Goal: Information Seeking & Learning: Learn about a topic

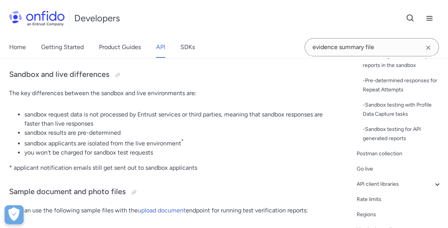
scroll to position [266, 0]
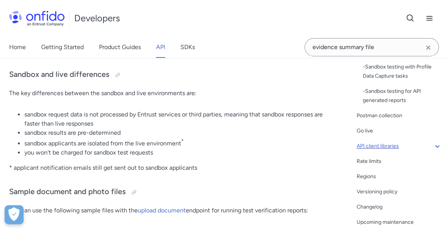
click at [386, 148] on div "API client libraries" at bounding box center [398, 146] width 85 height 9
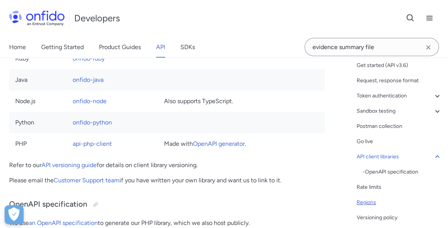
scroll to position [55, 0]
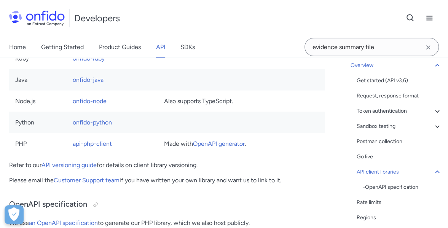
click at [159, 46] on link "API" at bounding box center [160, 47] width 9 height 21
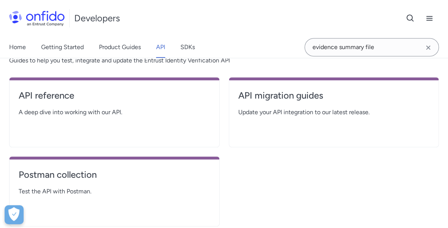
scroll to position [152, 0]
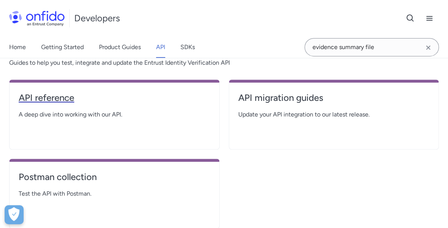
click at [52, 97] on h4 "API reference" at bounding box center [114, 98] width 191 height 12
select select "http"
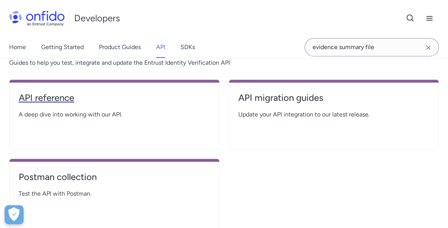
select select "http"
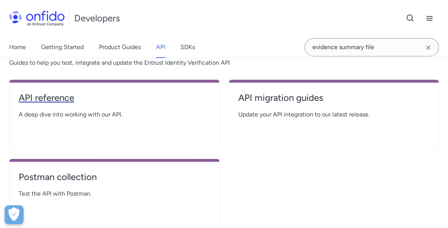
select select "http"
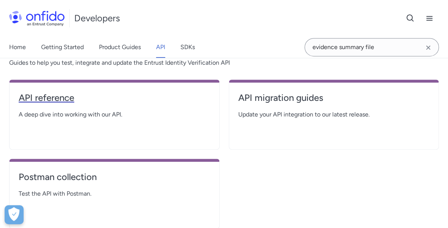
select select "http"
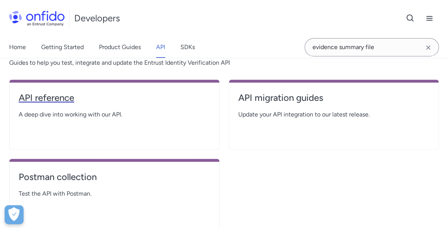
select select "http"
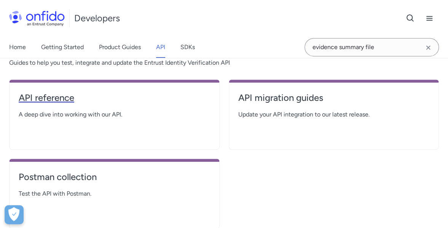
select select "http"
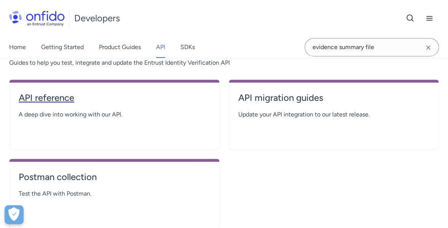
select select "http"
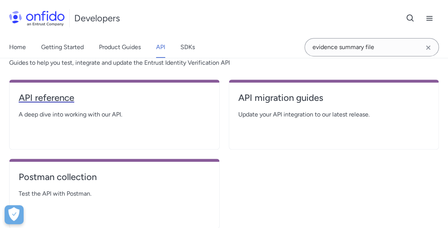
select select "http"
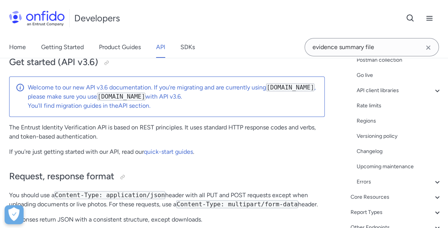
scroll to position [152, 0]
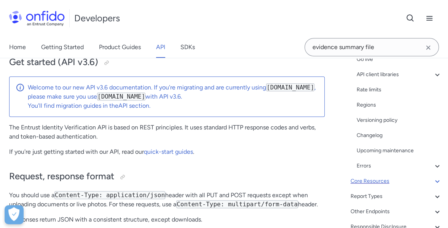
click at [396, 179] on div "Core Resources" at bounding box center [395, 180] width 91 height 9
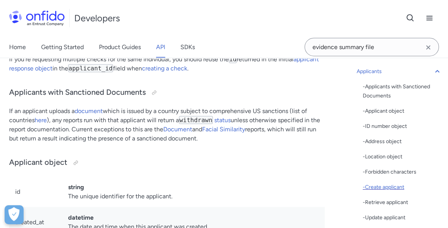
scroll to position [76, 0]
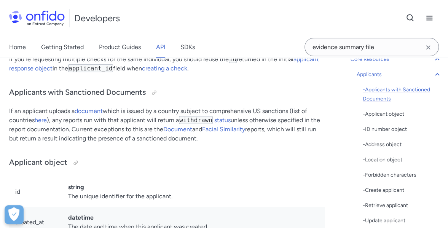
click at [386, 91] on div "- Applicants with Sanctioned Documents" at bounding box center [402, 94] width 79 height 18
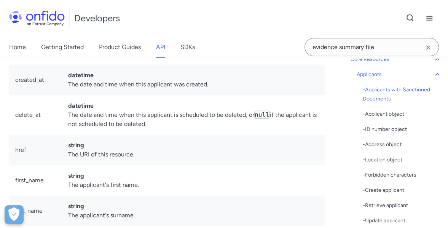
drag, startPoint x: 24, startPoint y: 107, endPoint x: 49, endPoint y: 108, distance: 24.4
drag, startPoint x: 185, startPoint y: 107, endPoint x: 213, endPoint y: 107, distance: 27.8
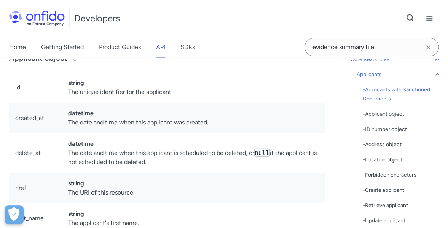
scroll to position [8912, 0]
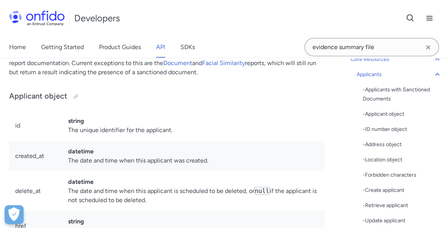
drag, startPoint x: 17, startPoint y: 131, endPoint x: 116, endPoint y: 127, distance: 99.7
drag, startPoint x: 101, startPoint y: 129, endPoint x: 141, endPoint y: 128, distance: 39.6
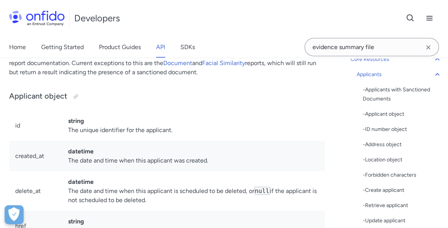
drag, startPoint x: 163, startPoint y: 129, endPoint x: 194, endPoint y: 129, distance: 31.6
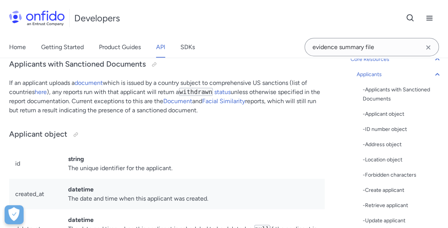
drag, startPoint x: 107, startPoint y: 109, endPoint x: 152, endPoint y: 109, distance: 45.3
drag, startPoint x: 253, startPoint y: 110, endPoint x: 308, endPoint y: 111, distance: 55.2
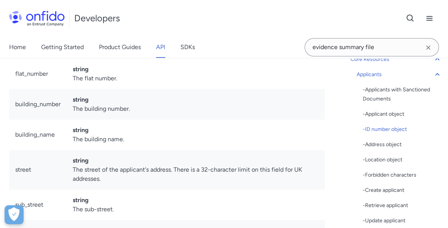
scroll to position [9634, 0]
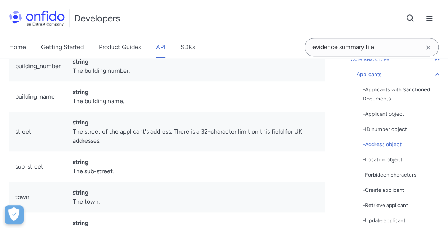
drag, startPoint x: 39, startPoint y: 145, endPoint x: 165, endPoint y: 145, distance: 125.9
click at [162, 14] on p "The applicant address object is nested inside the applicant object." at bounding box center [166, 9] width 315 height 9
click at [165, 14] on p "The applicant address object is nested inside the applicant object." at bounding box center [166, 9] width 315 height 9
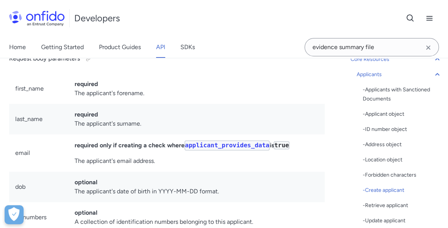
scroll to position [10852, 0]
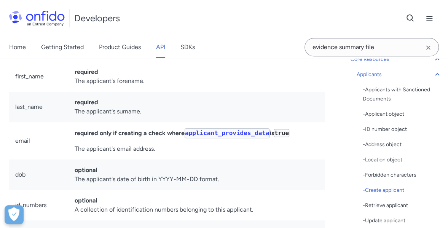
drag, startPoint x: 16, startPoint y: 138, endPoint x: 73, endPoint y: 138, distance: 57.1
drag, startPoint x: 215, startPoint y: 138, endPoint x: 277, endPoint y: 138, distance: 62.4
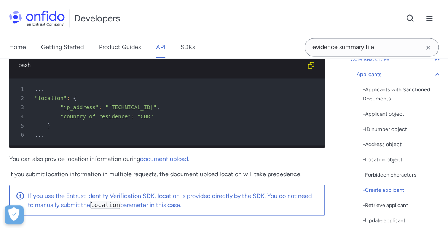
scroll to position [11270, 0]
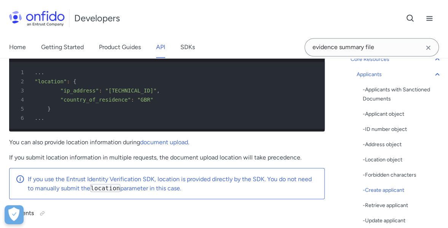
drag, startPoint x: 32, startPoint y: 158, endPoint x: 161, endPoint y: 156, distance: 129.3
click at [147, 32] on p "You can specify either or both the IP address and the country of residence (3 c…" at bounding box center [166, 22] width 315 height 18
click at [180, 154] on div "Create applicant POST /v3.6/applicants/ Using this endpoint in a live context w…" at bounding box center [166, 68] width 315 height 1194
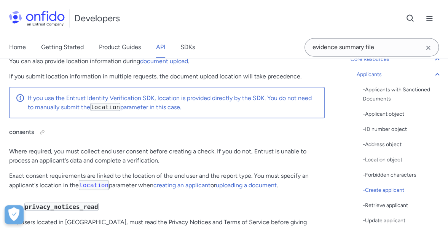
scroll to position [11422, 0]
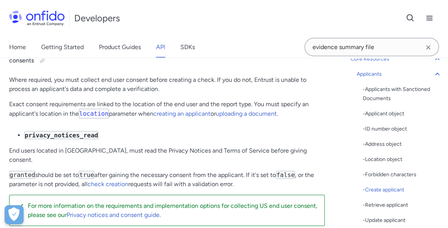
drag, startPoint x: 38, startPoint y: 142, endPoint x: 145, endPoint y: 142, distance: 107.6
click at [41, 10] on p "If you submit location information in multiple requests, the document upload lo…" at bounding box center [166, 4] width 315 height 9
drag, startPoint x: 27, startPoint y: 152, endPoint x: 117, endPoint y: 154, distance: 90.2
click at [100, 10] on p "If you submit location information in multiple requests, the document upload lo…" at bounding box center [166, 4] width 315 height 9
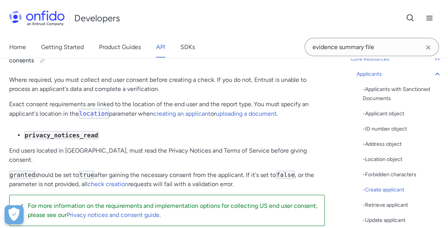
click at [117, 10] on p "If you submit location information in multiple requests, the document upload lo…" at bounding box center [166, 4] width 315 height 9
drag, startPoint x: 210, startPoint y: 152, endPoint x: 310, endPoint y: 151, distance: 100.8
click at [310, 10] on p "If you submit location information in multiple requests, the document upload lo…" at bounding box center [166, 4] width 315 height 9
click at [311, 10] on p "If you submit location information in multiple requests, the document upload lo…" at bounding box center [166, 4] width 315 height 9
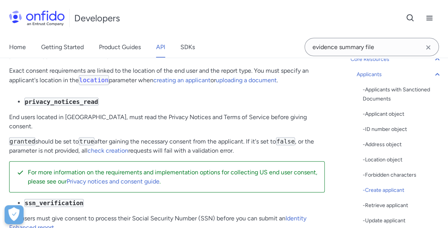
scroll to position [11498, 0]
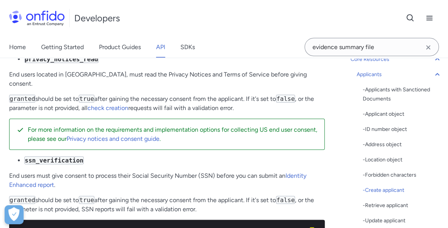
drag, startPoint x: 35, startPoint y: 154, endPoint x: 132, endPoint y: 156, distance: 97.0
click at [125, 17] on p "Where required, you must collect end user consent before creating a check. If y…" at bounding box center [166, 8] width 315 height 18
click at [134, 17] on p "Where required, you must collect end user consent before creating a check. If y…" at bounding box center [166, 8] width 315 height 18
drag, startPoint x: 124, startPoint y: 153, endPoint x: 186, endPoint y: 153, distance: 62.4
click at [183, 17] on p "Where required, you must collect end user consent before creating a check. If y…" at bounding box center [166, 8] width 315 height 18
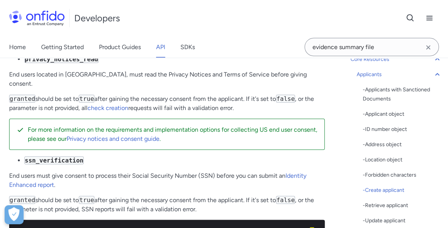
click at [186, 17] on p "Where required, you must collect end user consent before creating a check. If y…" at bounding box center [166, 8] width 315 height 18
drag, startPoint x: 186, startPoint y: 153, endPoint x: 221, endPoint y: 152, distance: 34.2
click at [211, 17] on p "Where required, you must collect end user consent before creating a check. If y…" at bounding box center [166, 8] width 315 height 18
click at [221, 17] on p "Where required, you must collect end user consent before creating a check. If y…" at bounding box center [166, 8] width 315 height 18
click at [245, 17] on p "Where required, you must collect end user consent before creating a check. If y…" at bounding box center [166, 8] width 315 height 18
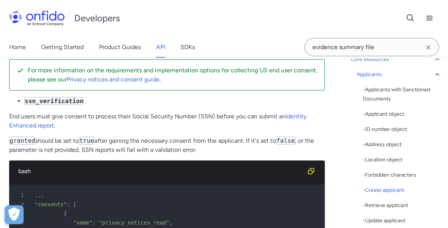
scroll to position [11574, 0]
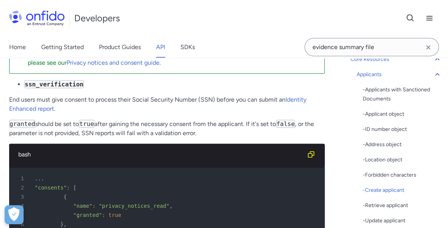
drag, startPoint x: 140, startPoint y: 148, endPoint x: 295, endPoint y: 148, distance: 155.2
click at [295, 12] on p "End users located in [GEOGRAPHIC_DATA], must read the Privacy Notices and Terms…" at bounding box center [166, 3] width 315 height 18
drag, startPoint x: 8, startPoint y: 159, endPoint x: 57, endPoint y: 162, distance: 49.9
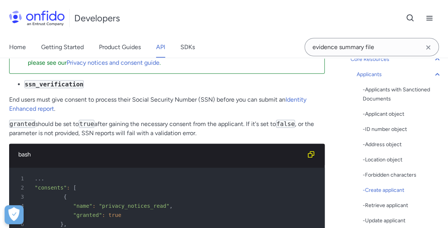
click at [57, 37] on p "granted should be set to true after gaining the necessary consent from the appl…" at bounding box center [166, 27] width 315 height 18
drag, startPoint x: 197, startPoint y: 160, endPoint x: 240, endPoint y: 158, distance: 43.4
click at [240, 37] on p "granted should be set to true after gaining the necessary consent from the appl…" at bounding box center [166, 27] width 315 height 18
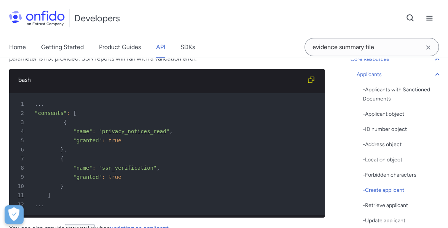
scroll to position [11650, 0]
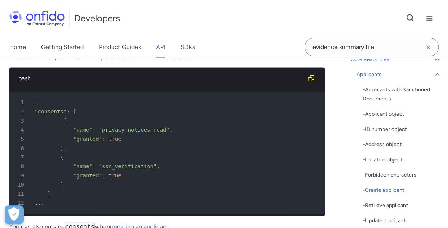
drag, startPoint x: 67, startPoint y: 162, endPoint x: 127, endPoint y: 163, distance: 59.7
click at [127, 37] on p "End users must give consent to process their Social Security Number (SSN) befor…" at bounding box center [166, 28] width 315 height 18
drag, startPoint x: 217, startPoint y: 160, endPoint x: 271, endPoint y: 160, distance: 54.0
click at [271, 37] on p "End users must give consent to process their Social Security Number (SSN) befor…" at bounding box center [166, 28] width 315 height 18
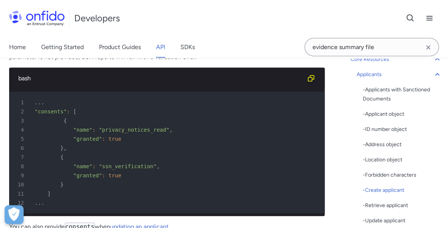
click at [271, 37] on p "End users must give consent to process their Social Security Number (SSN) befor…" at bounding box center [166, 28] width 315 height 18
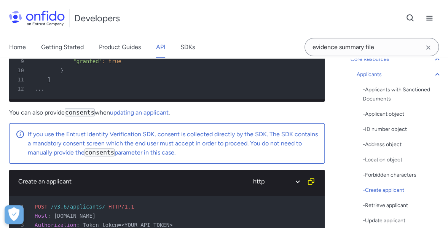
scroll to position [11688, 0]
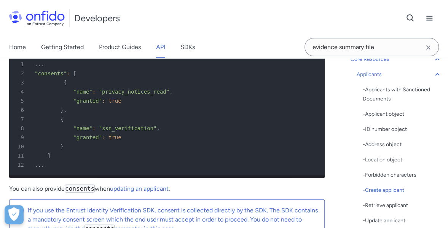
drag, startPoint x: 151, startPoint y: 121, endPoint x: 164, endPoint y: 119, distance: 13.4
drag, startPoint x: 17, startPoint y: 124, endPoint x: 124, endPoint y: 124, distance: 107.3
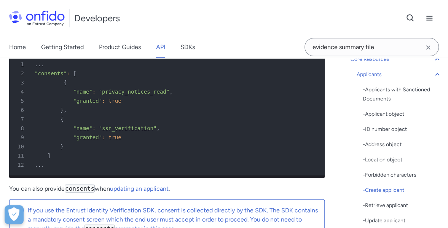
drag, startPoint x: 9, startPoint y: 123, endPoint x: 89, endPoint y: 123, distance: 79.9
drag, startPoint x: 45, startPoint y: 125, endPoint x: 139, endPoint y: 125, distance: 94.0
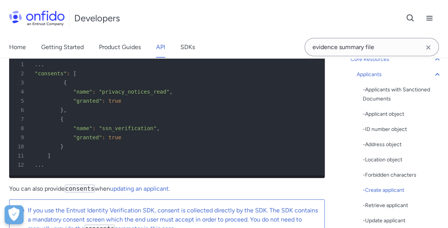
drag, startPoint x: 109, startPoint y: 126, endPoint x: 165, endPoint y: 125, distance: 55.9
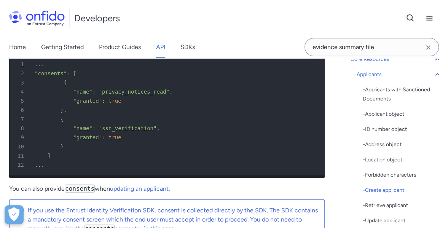
drag, startPoint x: 124, startPoint y: 124, endPoint x: 176, endPoint y: 124, distance: 51.4
drag, startPoint x: 223, startPoint y: 124, endPoint x: 272, endPoint y: 123, distance: 49.1
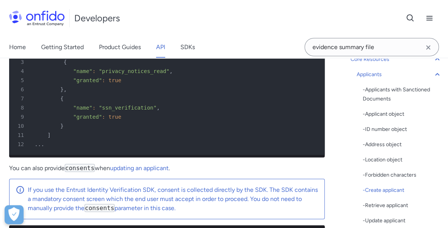
scroll to position [11726, 0]
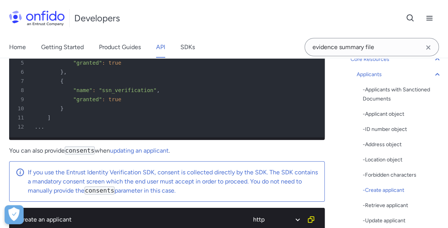
drag, startPoint x: 35, startPoint y: 111, endPoint x: 84, endPoint y: 111, distance: 48.3
drag, startPoint x: 126, startPoint y: 113, endPoint x: 181, endPoint y: 110, distance: 55.2
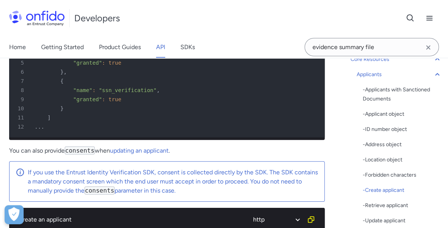
drag, startPoint x: 116, startPoint y: 110, endPoint x: 256, endPoint y: 109, distance: 140.0
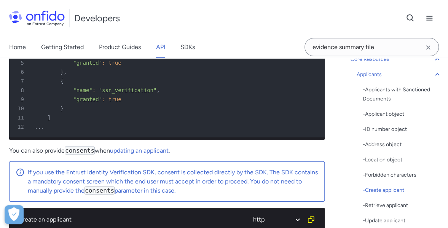
drag, startPoint x: 57, startPoint y: 119, endPoint x: 82, endPoint y: 118, distance: 25.1
drag, startPoint x: 145, startPoint y: 117, endPoint x: 204, endPoint y: 118, distance: 58.6
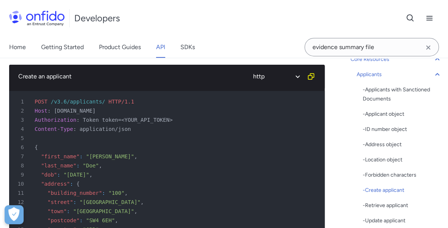
scroll to position [11879, 0]
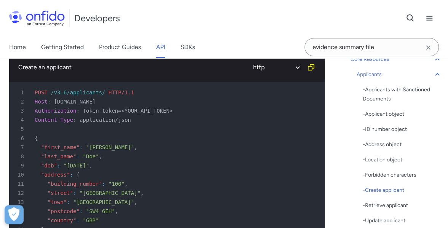
drag, startPoint x: 19, startPoint y: 140, endPoint x: 71, endPoint y: 138, distance: 51.4
drag, startPoint x: 24, startPoint y: 141, endPoint x: 57, endPoint y: 142, distance: 33.1
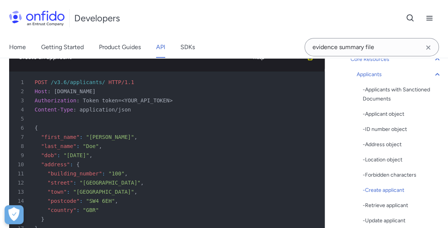
scroll to position [11917, 0]
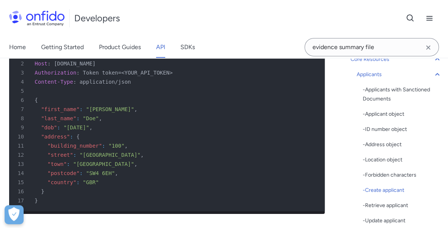
drag, startPoint x: 196, startPoint y: 127, endPoint x: 261, endPoint y: 126, distance: 65.4
drag, startPoint x: 58, startPoint y: 127, endPoint x: 154, endPoint y: 126, distance: 96.6
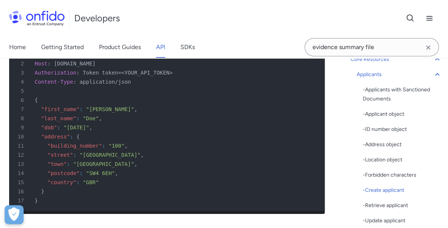
drag, startPoint x: 256, startPoint y: 134, endPoint x: 294, endPoint y: 134, distance: 37.7
drag, startPoint x: 43, startPoint y: 143, endPoint x: 122, endPoint y: 145, distance: 79.1
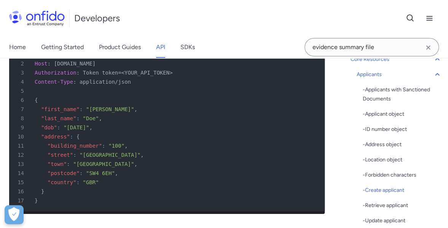
drag, startPoint x: 122, startPoint y: 145, endPoint x: 151, endPoint y: 145, distance: 29.7
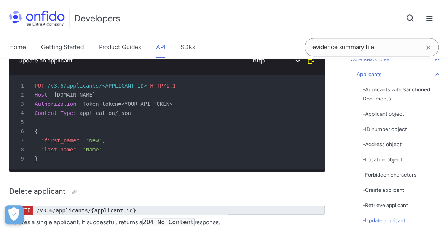
scroll to position [12373, 0]
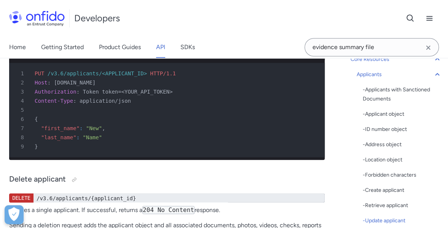
drag, startPoint x: 81, startPoint y: 140, endPoint x: 119, endPoint y: 140, distance: 38.8
drag, startPoint x: 107, startPoint y: 140, endPoint x: 143, endPoint y: 140, distance: 35.8
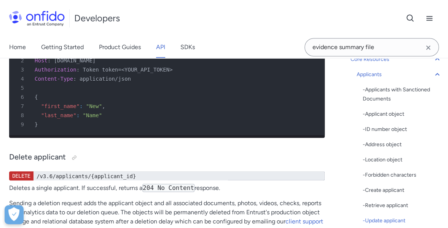
scroll to position [12411, 0]
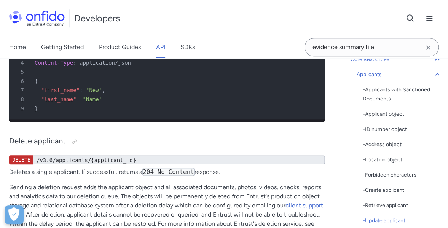
drag, startPoint x: 26, startPoint y: 117, endPoint x: 112, endPoint y: 118, distance: 85.6
drag, startPoint x: 54, startPoint y: 123, endPoint x: 140, endPoint y: 123, distance: 86.3
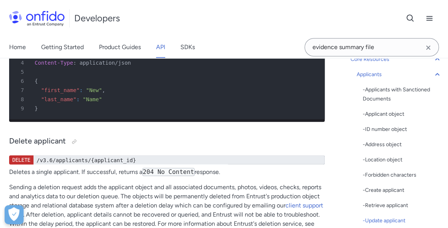
drag, startPoint x: 191, startPoint y: 123, endPoint x: 62, endPoint y: 124, distance: 129.7
drag, startPoint x: 29, startPoint y: 134, endPoint x: 101, endPoint y: 134, distance: 72.3
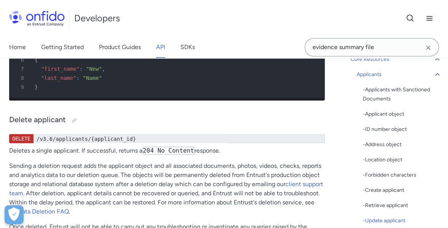
scroll to position [12449, 0]
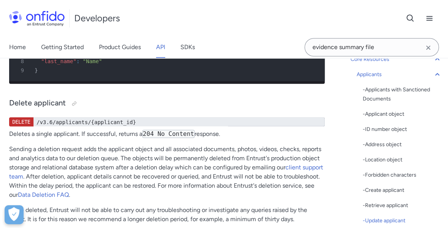
drag, startPoint x: 62, startPoint y: 109, endPoint x: 171, endPoint y: 108, distance: 108.4
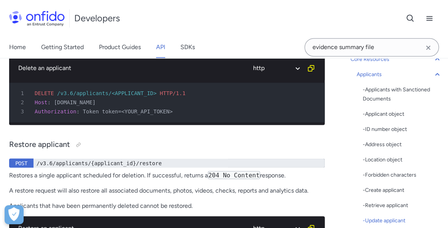
scroll to position [12639, 0]
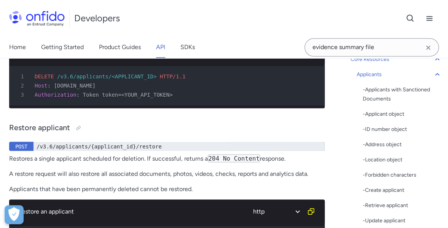
drag, startPoint x: 14, startPoint y: 120, endPoint x: 122, endPoint y: 117, distance: 107.3
drag, startPoint x: 102, startPoint y: 118, endPoint x: 175, endPoint y: 118, distance: 73.0
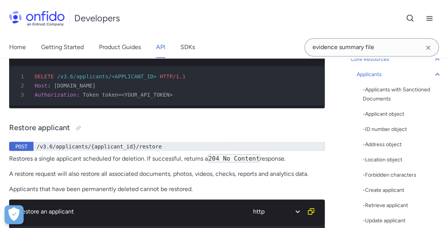
drag, startPoint x: 176, startPoint y: 118, endPoint x: 233, endPoint y: 118, distance: 57.4
drag, startPoint x: 233, startPoint y: 118, endPoint x: 295, endPoint y: 119, distance: 62.0
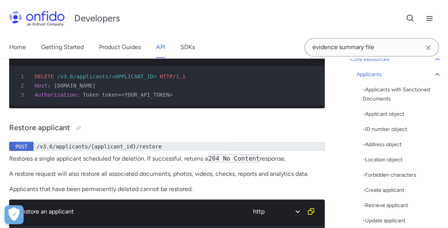
drag, startPoint x: 53, startPoint y: 130, endPoint x: 104, endPoint y: 129, distance: 51.4
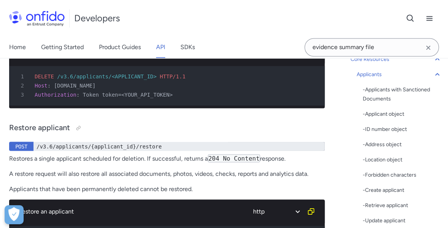
drag, startPoint x: 129, startPoint y: 130, endPoint x: 188, endPoint y: 128, distance: 58.2
drag, startPoint x: 215, startPoint y: 128, endPoint x: 272, endPoint y: 125, distance: 57.1
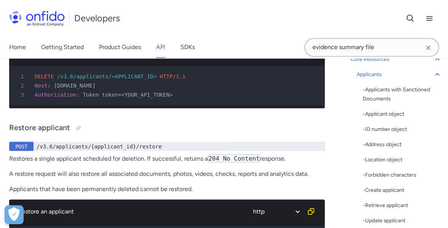
drag, startPoint x: 80, startPoint y: 148, endPoint x: 164, endPoint y: 145, distance: 84.1
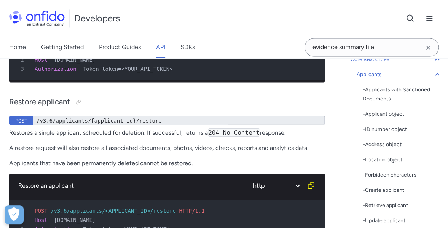
scroll to position [12677, 0]
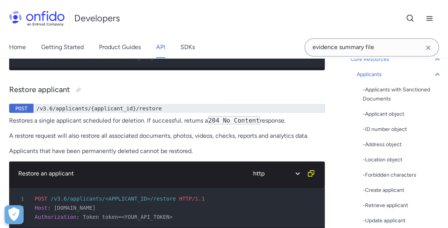
drag, startPoint x: 200, startPoint y: 108, endPoint x: 278, endPoint y: 108, distance: 78.0
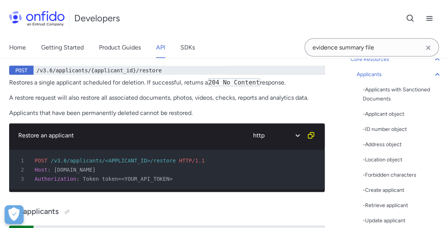
drag, startPoint x: 262, startPoint y: 107, endPoint x: 296, endPoint y: 105, distance: 34.7
drag, startPoint x: 119, startPoint y: 112, endPoint x: 153, endPoint y: 111, distance: 34.3
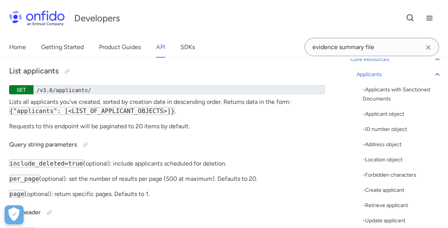
scroll to position [12868, 0]
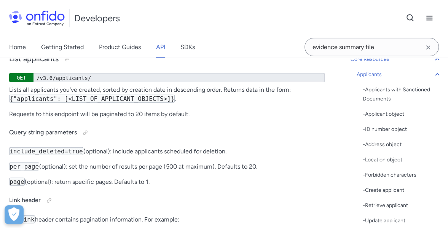
drag, startPoint x: 19, startPoint y: 114, endPoint x: 151, endPoint y: 112, distance: 131.6
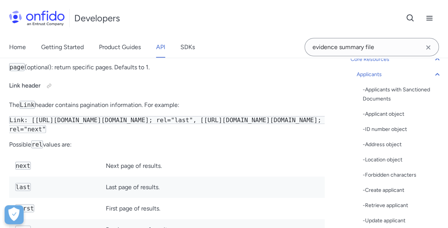
scroll to position [13020, 0]
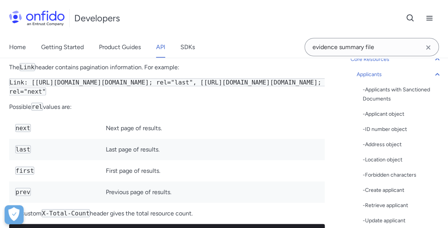
drag, startPoint x: 195, startPoint y: 109, endPoint x: 227, endPoint y: 109, distance: 32.3
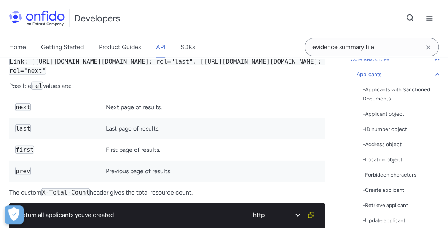
scroll to position [13058, 0]
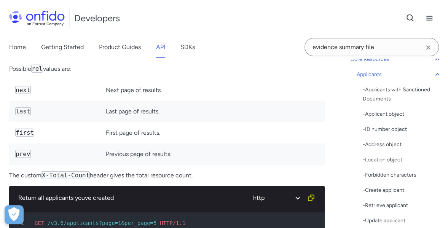
drag, startPoint x: 63, startPoint y: 96, endPoint x: 151, endPoint y: 98, distance: 87.9
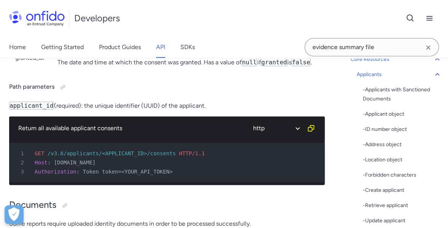
scroll to position [13438, 0]
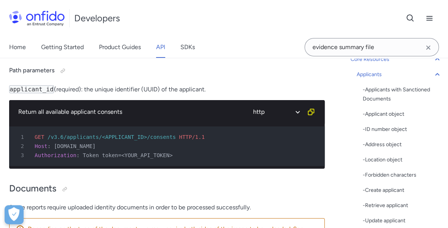
drag, startPoint x: 26, startPoint y: 122, endPoint x: 186, endPoint y: 120, distance: 160.2
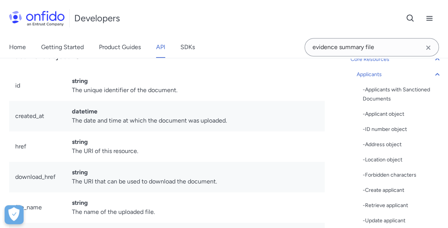
scroll to position [13704, 0]
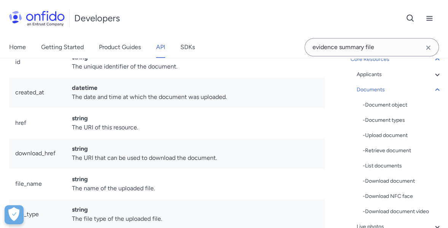
drag, startPoint x: 16, startPoint y: 146, endPoint x: 109, endPoint y: 143, distance: 92.8
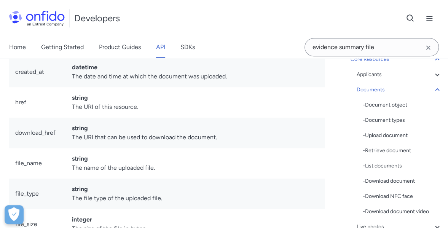
scroll to position [13742, 0]
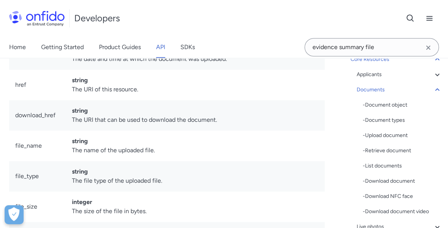
drag, startPoint x: 204, startPoint y: 108, endPoint x: 262, endPoint y: 103, distance: 59.1
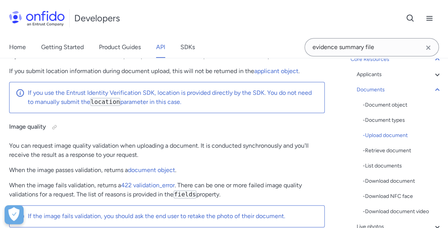
scroll to position [15112, 0]
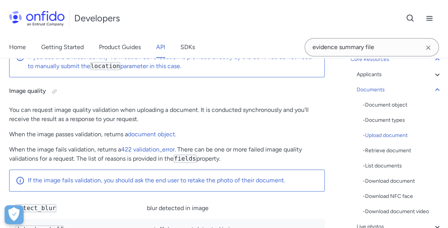
drag, startPoint x: 183, startPoint y: 83, endPoint x: 260, endPoint y: 81, distance: 77.6
drag, startPoint x: 305, startPoint y: 83, endPoint x: 62, endPoint y: 83, distance: 242.3
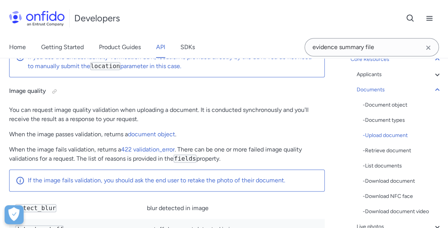
drag, startPoint x: 14, startPoint y: 83, endPoint x: 70, endPoint y: 94, distance: 56.3
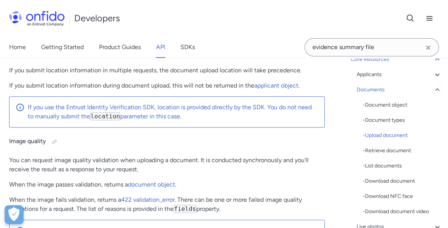
scroll to position [15074, 0]
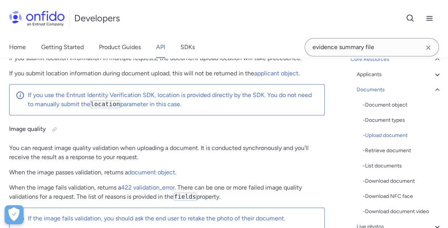
drag, startPoint x: 37, startPoint y: 98, endPoint x: 140, endPoint y: 98, distance: 103.1
drag, startPoint x: 140, startPoint y: 98, endPoint x: 267, endPoint y: 96, distance: 127.4
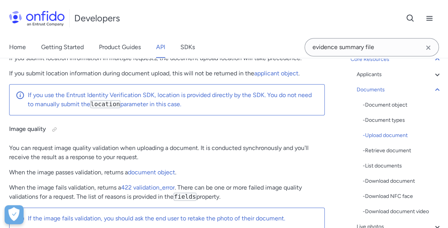
drag, startPoint x: 182, startPoint y: 98, endPoint x: 314, endPoint y: 99, distance: 132.4
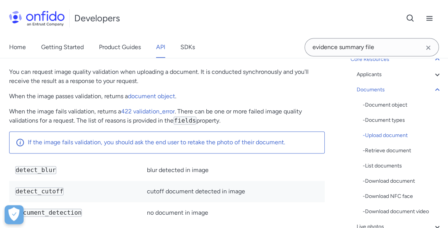
scroll to position [15188, 0]
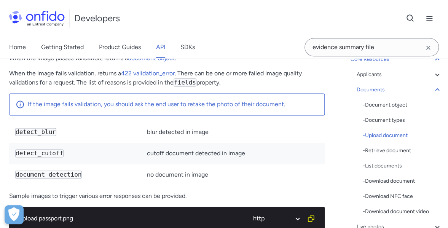
drag, startPoint x: 225, startPoint y: 157, endPoint x: 293, endPoint y: 157, distance: 68.1
drag, startPoint x: 16, startPoint y: 172, endPoint x: 156, endPoint y: 172, distance: 140.7
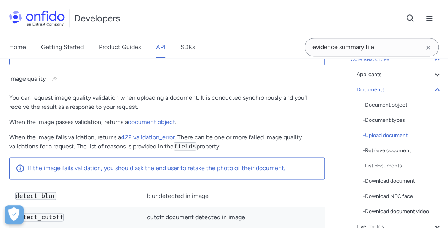
scroll to position [15112, 0]
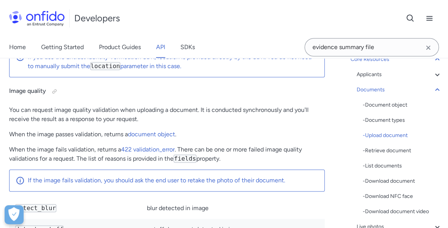
drag, startPoint x: 72, startPoint y: 109, endPoint x: 211, endPoint y: 101, distance: 139.1
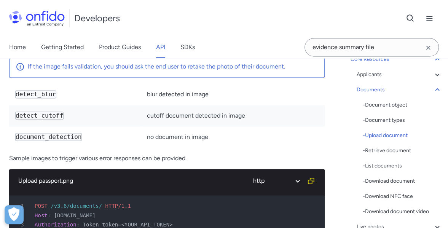
scroll to position [15264, 0]
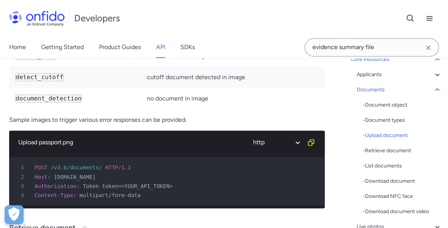
drag, startPoint x: 44, startPoint y: 97, endPoint x: 150, endPoint y: 96, distance: 105.8
drag, startPoint x: 104, startPoint y: 97, endPoint x: 159, endPoint y: 95, distance: 54.8
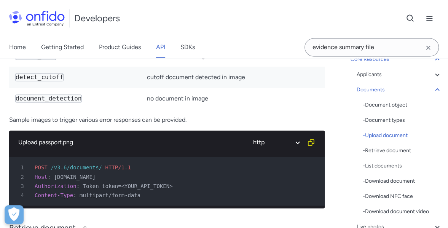
drag, startPoint x: 168, startPoint y: 97, endPoint x: 234, endPoint y: 98, distance: 65.8
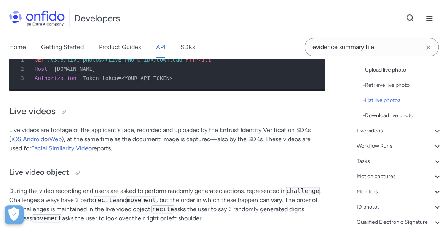
scroll to position [152, 0]
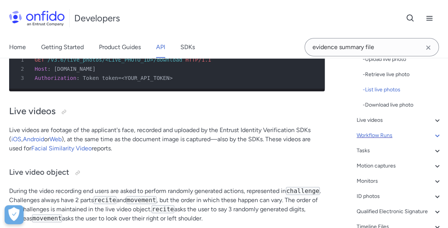
click at [382, 136] on div "Workflow Runs" at bounding box center [398, 135] width 85 height 9
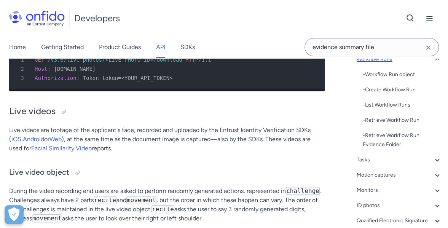
scroll to position [19550, 0]
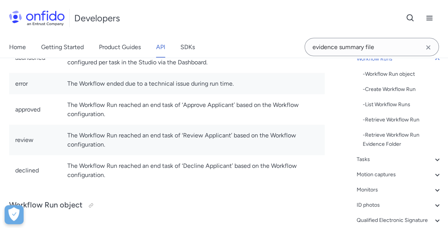
drag, startPoint x: 54, startPoint y: 108, endPoint x: 198, endPoint y: 107, distance: 144.2
drag, startPoint x: 64, startPoint y: 111, endPoint x: 148, endPoint y: 109, distance: 84.1
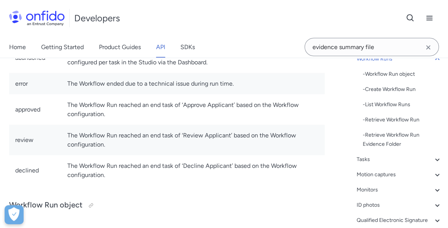
drag, startPoint x: 151, startPoint y: 108, endPoint x: 206, endPoint y: 106, distance: 54.8
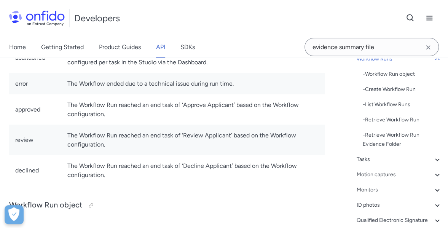
drag, startPoint x: 207, startPoint y: 118, endPoint x: 261, endPoint y: 117, distance: 54.0
drag, startPoint x: 12, startPoint y: 140, endPoint x: 130, endPoint y: 138, distance: 118.3
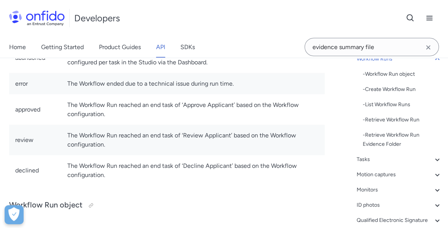
drag, startPoint x: 204, startPoint y: 142, endPoint x: 243, endPoint y: 142, distance: 38.8
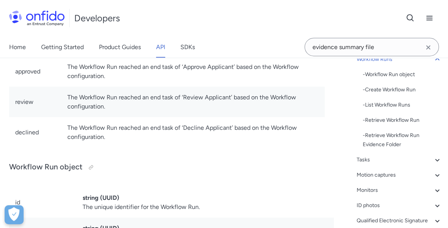
drag, startPoint x: 61, startPoint y: 156, endPoint x: 171, endPoint y: 149, distance: 110.5
drag, startPoint x: 100, startPoint y: 153, endPoint x: 248, endPoint y: 152, distance: 147.2
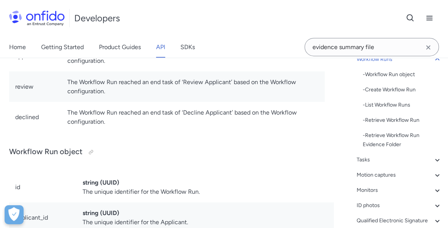
scroll to position [19626, 0]
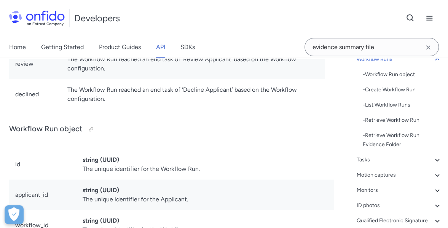
drag, startPoint x: 217, startPoint y: 110, endPoint x: 226, endPoint y: 114, distance: 9.5
drag, startPoint x: 283, startPoint y: 116, endPoint x: 304, endPoint y: 114, distance: 20.6
drag, startPoint x: 15, startPoint y: 124, endPoint x: 246, endPoint y: 120, distance: 230.9
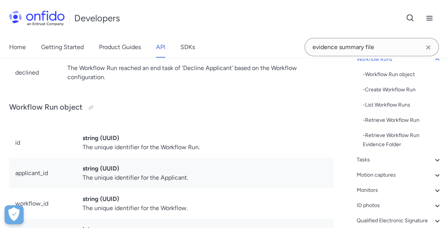
scroll to position [19664, 0]
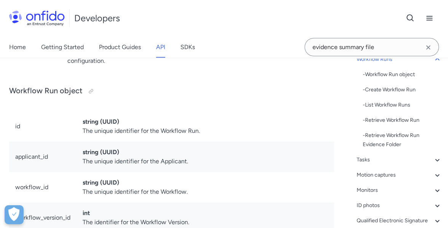
drag, startPoint x: 37, startPoint y: 152, endPoint x: 132, endPoint y: 149, distance: 94.4
drag, startPoint x: 92, startPoint y: 150, endPoint x: 158, endPoint y: 148, distance: 66.2
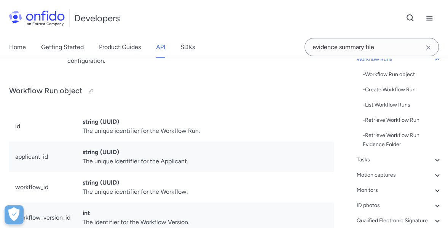
drag, startPoint x: 132, startPoint y: 152, endPoint x: 221, endPoint y: 149, distance: 88.7
drag, startPoint x: 203, startPoint y: 150, endPoint x: 284, endPoint y: 147, distance: 80.7
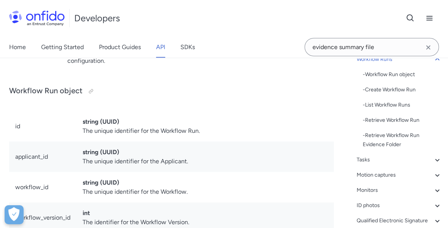
drag, startPoint x: 307, startPoint y: 148, endPoint x: 315, endPoint y: 149, distance: 7.6
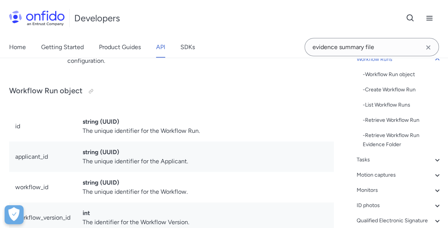
drag, startPoint x: 26, startPoint y: 159, endPoint x: 103, endPoint y: 154, distance: 77.0
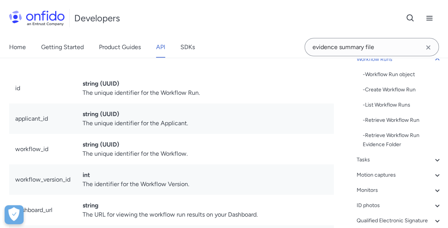
drag, startPoint x: 100, startPoint y: 146, endPoint x: 229, endPoint y: 143, distance: 129.0
drag, startPoint x: 131, startPoint y: 151, endPoint x: 218, endPoint y: 147, distance: 86.8
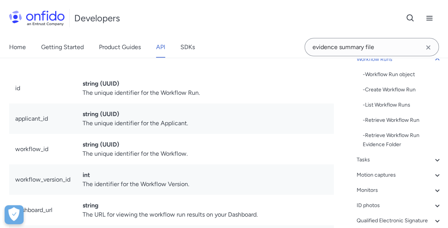
drag, startPoint x: 189, startPoint y: 149, endPoint x: 268, endPoint y: 148, distance: 78.8
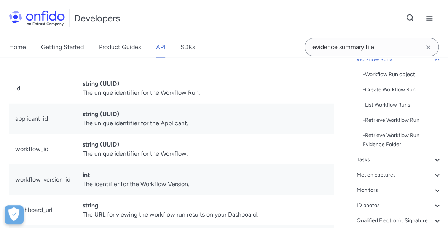
drag, startPoint x: 112, startPoint y: 169, endPoint x: 172, endPoint y: 167, distance: 60.2
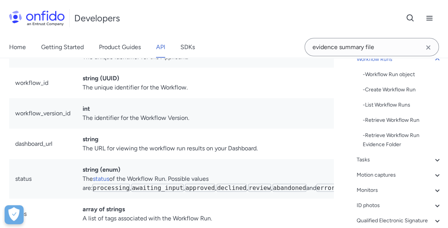
scroll to position [19778, 0]
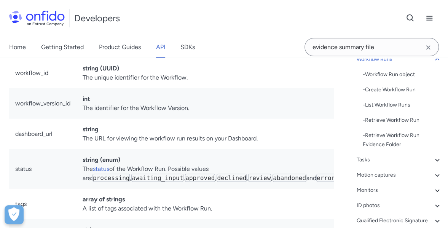
drag, startPoint x: 99, startPoint y: 124, endPoint x: 171, endPoint y: 121, distance: 72.3
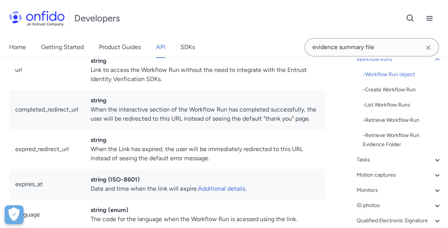
scroll to position [20501, 0]
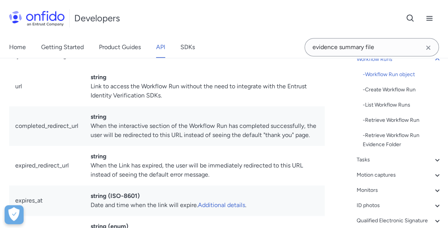
drag, startPoint x: 170, startPoint y: 104, endPoint x: 237, endPoint y: 102, distance: 67.0
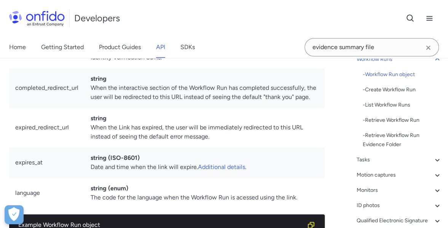
drag, startPoint x: 136, startPoint y: 89, endPoint x: 228, endPoint y: 91, distance: 92.1
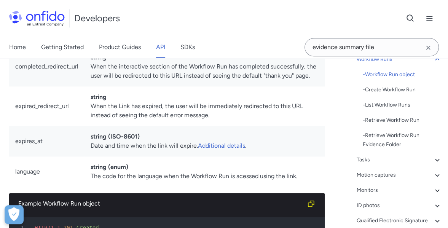
scroll to position [20577, 0]
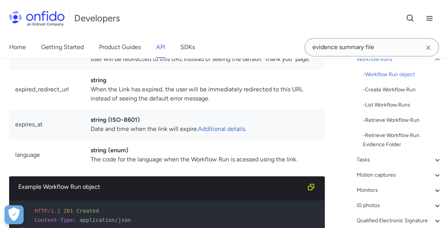
drag, startPoint x: 170, startPoint y: 122, endPoint x: 212, endPoint y: 121, distance: 42.6
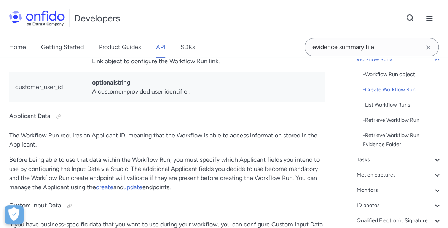
scroll to position [21262, 0]
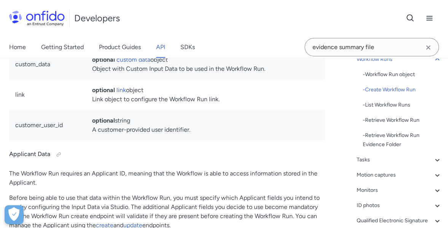
drag, startPoint x: 21, startPoint y: 156, endPoint x: 164, endPoint y: 153, distance: 142.3
drag, startPoint x: 145, startPoint y: 165, endPoint x: 216, endPoint y: 164, distance: 71.9
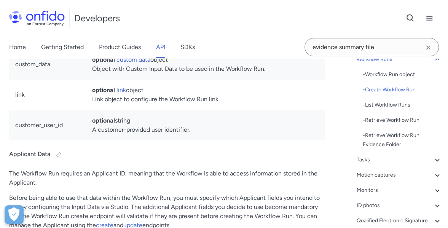
drag, startPoint x: 237, startPoint y: 155, endPoint x: 305, endPoint y: 157, distance: 67.7
drag, startPoint x: 26, startPoint y: 167, endPoint x: 87, endPoint y: 166, distance: 61.6
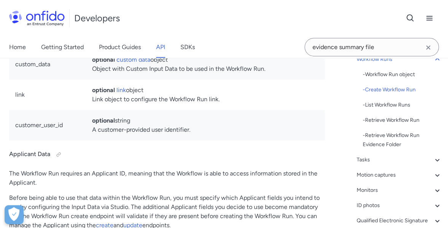
drag, startPoint x: 17, startPoint y: 180, endPoint x: 64, endPoint y: 179, distance: 46.4
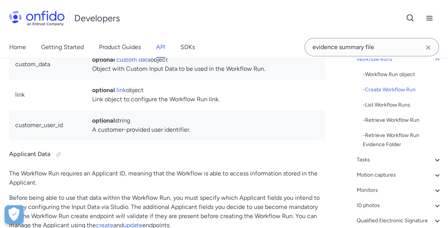
drag, startPoint x: 127, startPoint y: 180, endPoint x: 207, endPoint y: 178, distance: 79.9
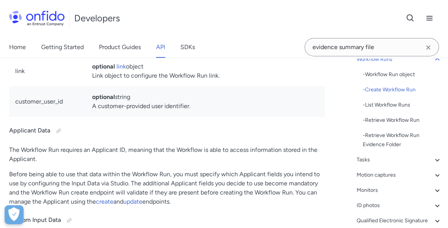
scroll to position [21300, 0]
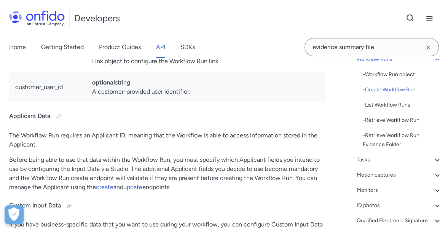
drag, startPoint x: 153, startPoint y: 144, endPoint x: 208, endPoint y: 143, distance: 55.5
drag, startPoint x: 208, startPoint y: 143, endPoint x: 236, endPoint y: 143, distance: 27.8
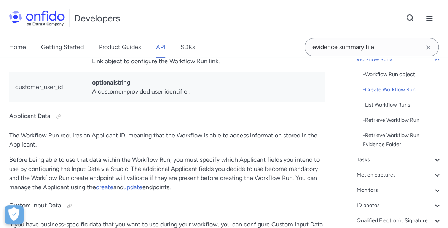
drag, startPoint x: 251, startPoint y: 140, endPoint x: 256, endPoint y: 140, distance: 4.6
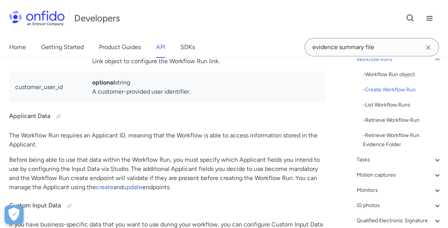
drag, startPoint x: 2, startPoint y: 151, endPoint x: 96, endPoint y: 153, distance: 94.4
drag, startPoint x: 149, startPoint y: 153, endPoint x: 7, endPoint y: 142, distance: 142.6
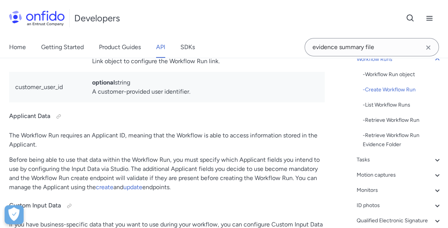
drag, startPoint x: 17, startPoint y: 116, endPoint x: 175, endPoint y: 114, distance: 157.5
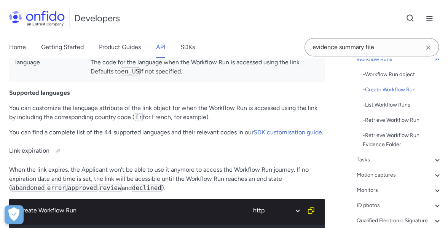
scroll to position [21680, 0]
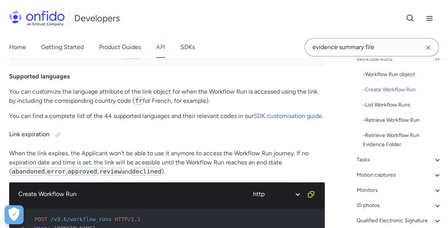
drag, startPoint x: 22, startPoint y: 86, endPoint x: 135, endPoint y: 84, distance: 112.6
drag, startPoint x: 37, startPoint y: 87, endPoint x: 138, endPoint y: 87, distance: 101.2
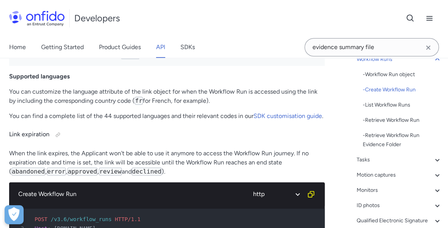
drag, startPoint x: 150, startPoint y: 87, endPoint x: 228, endPoint y: 87, distance: 78.4
drag, startPoint x: 216, startPoint y: 87, endPoint x: 301, endPoint y: 88, distance: 84.4
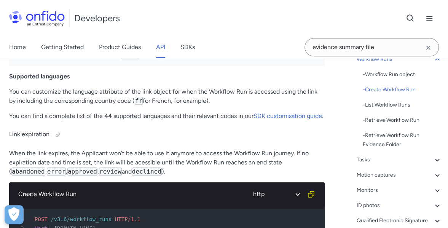
drag, startPoint x: 314, startPoint y: 88, endPoint x: 0, endPoint y: 86, distance: 314.2
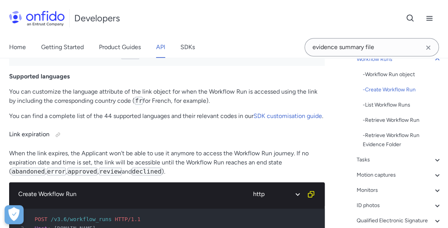
drag, startPoint x: 19, startPoint y: 110, endPoint x: 101, endPoint y: 111, distance: 82.2
drag, startPoint x: 114, startPoint y: 112, endPoint x: 204, endPoint y: 113, distance: 89.4
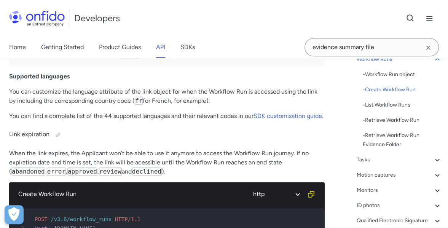
drag, startPoint x: 207, startPoint y: 108, endPoint x: 266, endPoint y: 111, distance: 59.8
drag, startPoint x: 131, startPoint y: 121, endPoint x: 198, endPoint y: 121, distance: 66.9
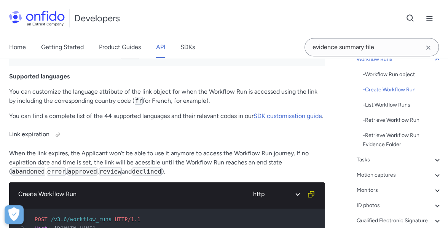
drag, startPoint x: 211, startPoint y: 120, endPoint x: 265, endPoint y: 119, distance: 54.4
drag, startPoint x: 286, startPoint y: 121, endPoint x: 318, endPoint y: 120, distance: 31.6
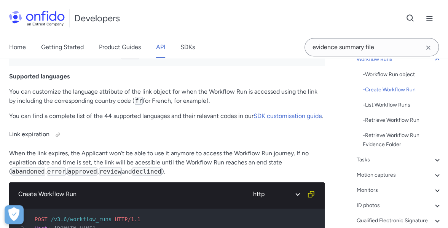
drag, startPoint x: 4, startPoint y: 129, endPoint x: 81, endPoint y: 129, distance: 77.2
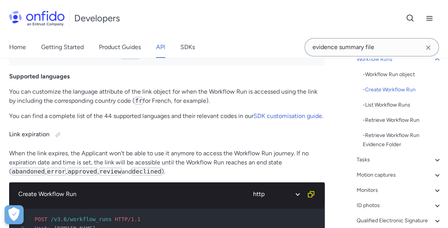
drag, startPoint x: 72, startPoint y: 129, endPoint x: 112, endPoint y: 128, distance: 40.7
drag, startPoint x: 139, startPoint y: 122, endPoint x: 197, endPoint y: 120, distance: 57.9
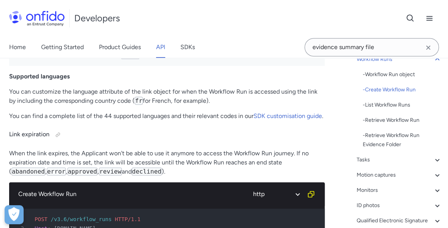
drag, startPoint x: 180, startPoint y: 120, endPoint x: 229, endPoint y: 118, distance: 48.3
drag, startPoint x: 226, startPoint y: 118, endPoint x: 305, endPoint y: 121, distance: 79.9
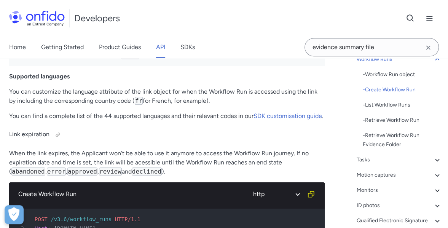
drag, startPoint x: 131, startPoint y: 131, endPoint x: 171, endPoint y: 130, distance: 40.3
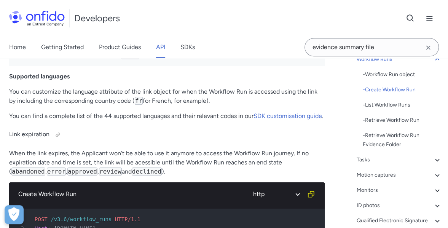
drag, startPoint x: 173, startPoint y: 131, endPoint x: 256, endPoint y: 129, distance: 83.0
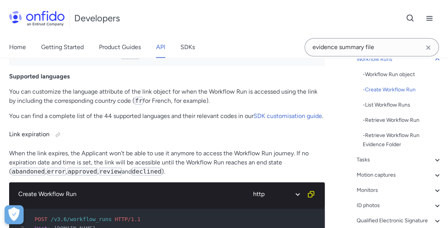
drag, startPoint x: 20, startPoint y: 141, endPoint x: 94, endPoint y: 139, distance: 74.2
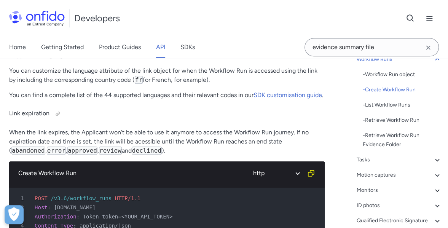
scroll to position [21718, 0]
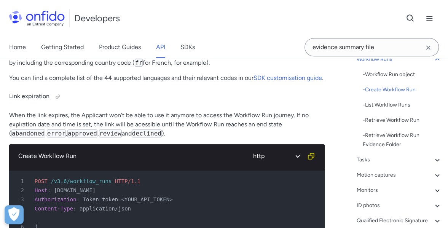
drag, startPoint x: 18, startPoint y: 138, endPoint x: 135, endPoint y: 138, distance: 117.2
drag, startPoint x: 72, startPoint y: 136, endPoint x: 166, endPoint y: 136, distance: 94.3
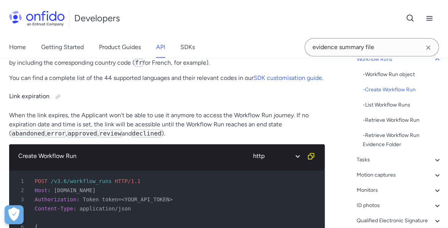
drag, startPoint x: 155, startPoint y: 138, endPoint x: 250, endPoint y: 138, distance: 94.3
drag, startPoint x: 285, startPoint y: 138, endPoint x: 319, endPoint y: 138, distance: 34.6
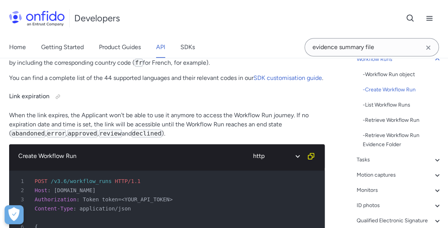
drag, startPoint x: 20, startPoint y: 160, endPoint x: 170, endPoint y: 158, distance: 149.9
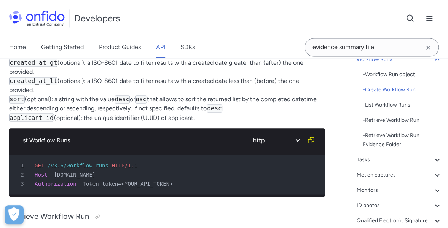
scroll to position [22061, 0]
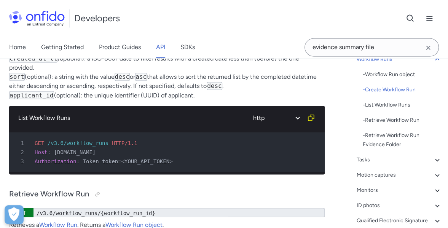
drag, startPoint x: 11, startPoint y: 111, endPoint x: 187, endPoint y: 114, distance: 175.8
drag, startPoint x: 14, startPoint y: 115, endPoint x: 60, endPoint y: 115, distance: 45.6
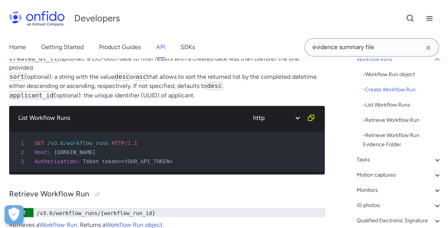
drag, startPoint x: 77, startPoint y: 115, endPoint x: 180, endPoint y: 114, distance: 103.5
drag, startPoint x: 154, startPoint y: 114, endPoint x: 219, endPoint y: 115, distance: 65.4
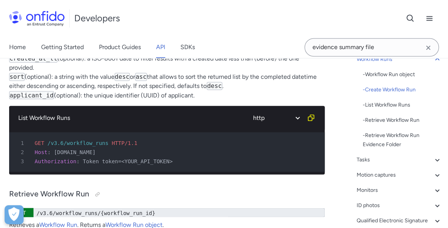
drag, startPoint x: 199, startPoint y: 115, endPoint x: 283, endPoint y: 113, distance: 83.3
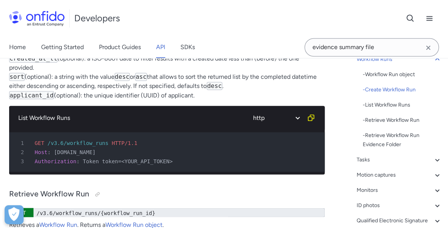
drag
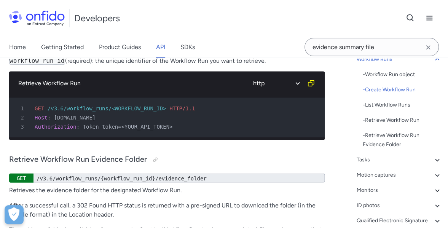
scroll to position [22289, 0]
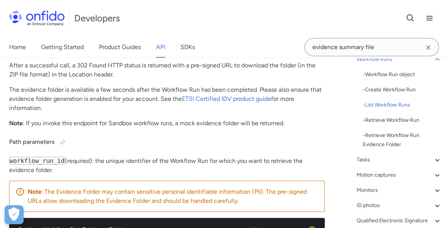
scroll to position [22403, 0]
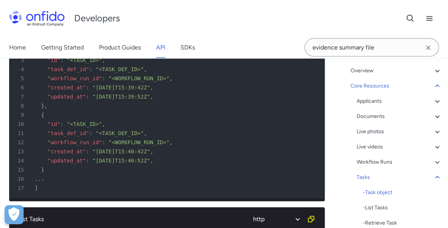
scroll to position [38, 0]
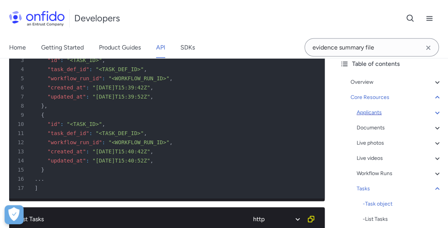
click at [360, 114] on div "Applicants" at bounding box center [398, 112] width 85 height 9
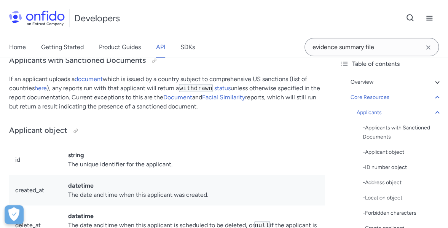
drag, startPoint x: 129, startPoint y: 107, endPoint x: 173, endPoint y: 107, distance: 44.5
drag, startPoint x: 217, startPoint y: 107, endPoint x: 294, endPoint y: 108, distance: 76.8
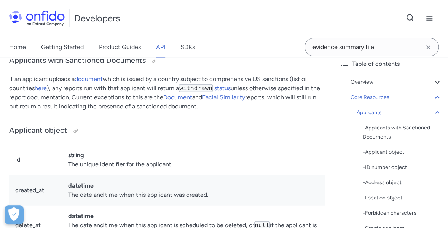
drag, startPoint x: 6, startPoint y: 110, endPoint x: 58, endPoint y: 117, distance: 52.2
drag, startPoint x: 11, startPoint y: 165, endPoint x: 79, endPoint y: 165, distance: 68.1
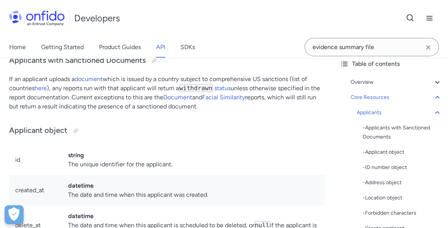
click at [79, 41] on p "If you're requesting multiple checks for the same individual, you should reuse …" at bounding box center [166, 32] width 315 height 18
drag, startPoint x: 103, startPoint y: 166, endPoint x: 194, endPoint y: 165, distance: 91.3
click at [194, 41] on p "If you're requesting multiple checks for the same individual, you should reuse …" at bounding box center [166, 32] width 315 height 18
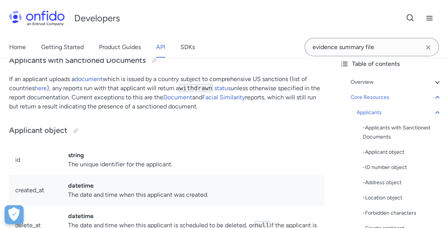
drag, startPoint x: 174, startPoint y: 164, endPoint x: 236, endPoint y: 161, distance: 61.7
click at [236, 41] on p "If you're requesting multiple checks for the same individual, you should reuse …" at bounding box center [166, 32] width 315 height 18
click at [236, 31] on code "id" at bounding box center [233, 27] width 8 height 8
click at [285, 41] on p "If you're requesting multiple checks for the same individual, you should reuse …" at bounding box center [166, 32] width 315 height 18
click at [288, 41] on p "If you're requesting multiple checks for the same individual, you should reuse …" at bounding box center [166, 32] width 315 height 18
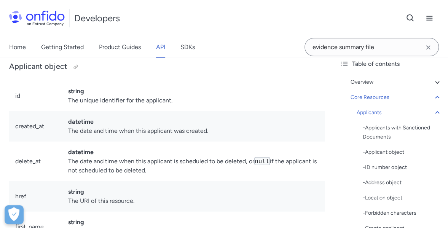
scroll to position [8953, 0]
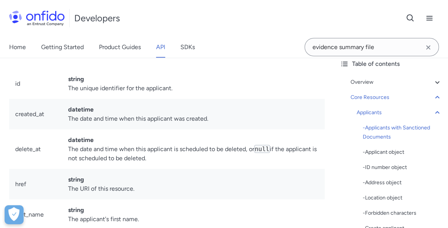
drag, startPoint x: 40, startPoint y: 87, endPoint x: 146, endPoint y: 89, distance: 105.8
drag, startPoint x: 13, startPoint y: 138, endPoint x: 51, endPoint y: 140, distance: 38.1
click at [49, 35] on p "If an applicant uploads a document which is issued by a country subject to comp…" at bounding box center [166, 16] width 315 height 37
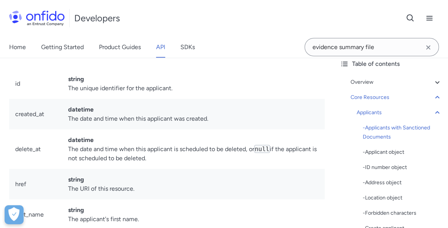
click at [51, 35] on p "If an applicant uploads a document which is issued by a country subject to comp…" at bounding box center [166, 16] width 315 height 37
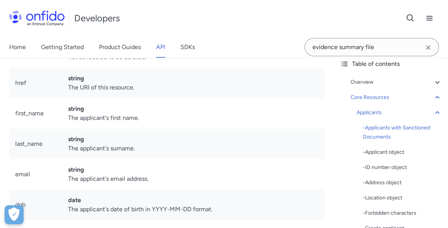
scroll to position [9068, 0]
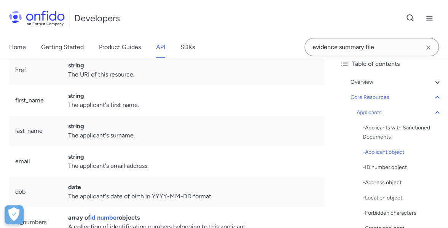
drag, startPoint x: 66, startPoint y: 112, endPoint x: 168, endPoint y: 112, distance: 101.9
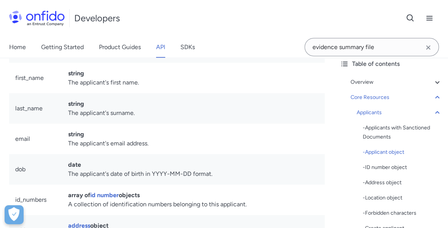
scroll to position [9106, 0]
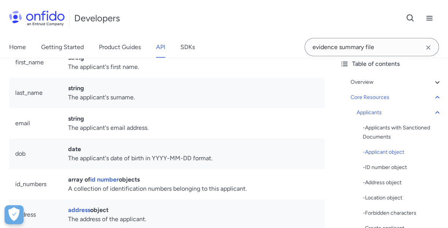
drag, startPoint x: 113, startPoint y: 103, endPoint x: 213, endPoint y: 108, distance: 99.4
drag, startPoint x: 75, startPoint y: 135, endPoint x: 151, endPoint y: 132, distance: 76.1
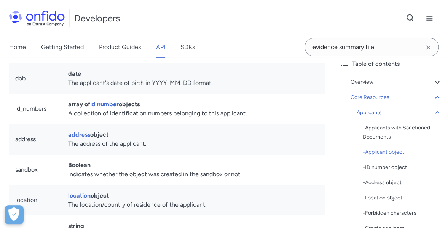
scroll to position [9182, 0]
drag, startPoint x: 81, startPoint y: 94, endPoint x: 158, endPoint y: 95, distance: 76.5
drag, startPoint x: 73, startPoint y: 126, endPoint x: 161, endPoint y: 127, distance: 88.6
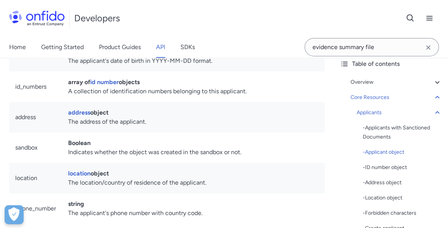
scroll to position [9220, 0]
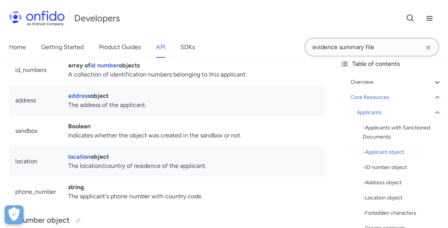
drag, startPoint x: 93, startPoint y: 150, endPoint x: 179, endPoint y: 151, distance: 86.0
click at [172, 24] on td "string The applicant's email address." at bounding box center [193, 9] width 262 height 30
click at [179, 24] on td "string The applicant's email address." at bounding box center [193, 9] width 262 height 30
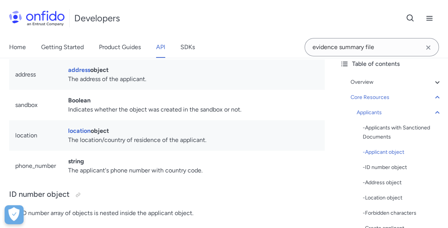
scroll to position [9258, 0]
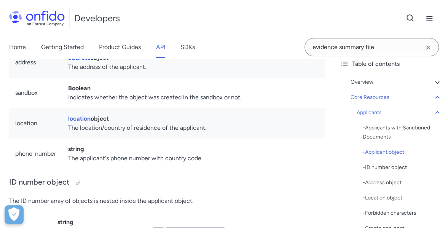
drag, startPoint x: 69, startPoint y: 175, endPoint x: 173, endPoint y: 176, distance: 103.8
click at [172, 47] on td "array of id number objects A collection of identification numbers belonging to …" at bounding box center [193, 32] width 262 height 30
click at [175, 47] on td "array of id number objects A collection of identification numbers belonging to …" at bounding box center [193, 32] width 262 height 30
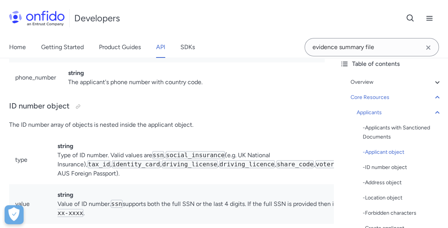
scroll to position [9410, 0]
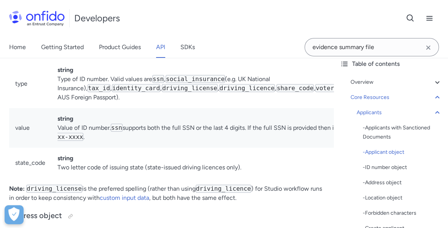
drag, startPoint x: 149, startPoint y: 113, endPoint x: 228, endPoint y: 116, distance: 79.2
drag, startPoint x: 77, startPoint y: 144, endPoint x: 240, endPoint y: 141, distance: 163.6
click at [238, 17] on td "string The applicant's phone number with country code." at bounding box center [193, 1] width 262 height 30
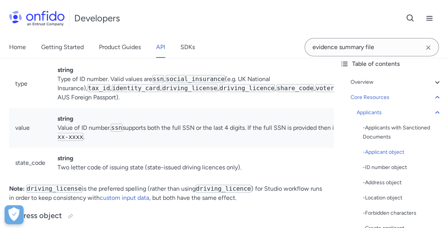
click at [240, 17] on td "string The applicant's phone number with country code." at bounding box center [193, 1] width 262 height 30
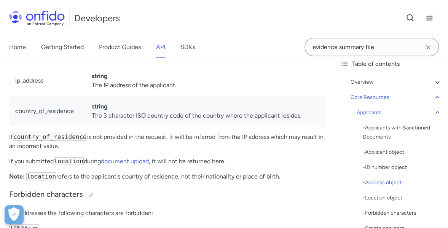
scroll to position [10133, 0]
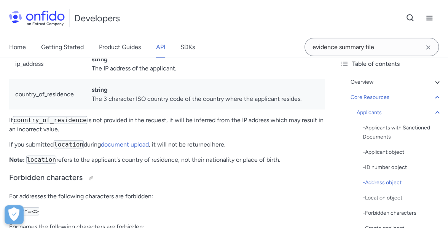
drag, startPoint x: 160, startPoint y: 131, endPoint x: 192, endPoint y: 130, distance: 31.6
drag, startPoint x: 99, startPoint y: 130, endPoint x: 205, endPoint y: 131, distance: 106.1
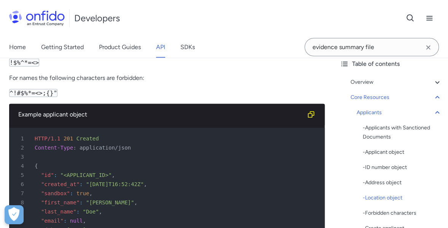
scroll to position [10285, 0]
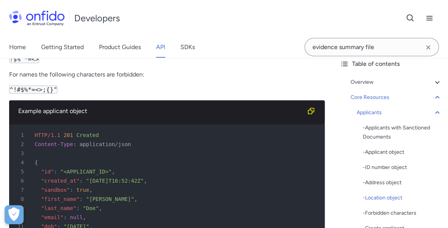
drag, startPoint x: 102, startPoint y: 106, endPoint x: 189, endPoint y: 108, distance: 87.1
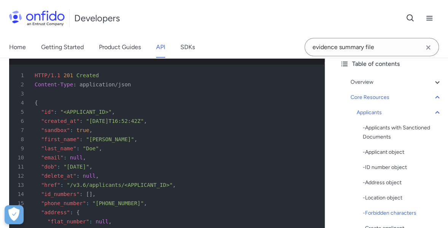
scroll to position [10361, 0]
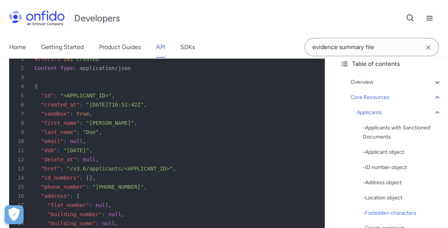
drag, startPoint x: 49, startPoint y: 89, endPoint x: 68, endPoint y: 90, distance: 18.3
drag, startPoint x: 17, startPoint y: 105, endPoint x: 142, endPoint y: 105, distance: 125.5
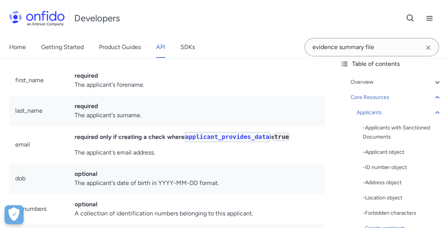
scroll to position [10855, 0]
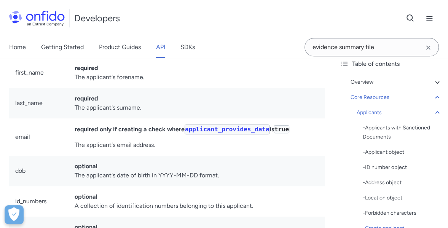
drag, startPoint x: 25, startPoint y: 119, endPoint x: 70, endPoint y: 119, distance: 44.9
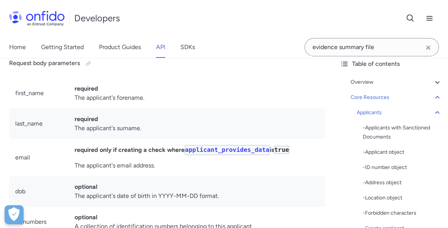
scroll to position [10817, 0]
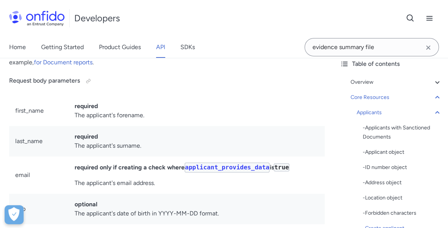
drag, startPoint x: 30, startPoint y: 172, endPoint x: 77, endPoint y: 174, distance: 47.2
click at [77, 43] on p "When you create an applicant, some characters are forbidden . You should remove…" at bounding box center [166, 33] width 315 height 18
drag, startPoint x: 188, startPoint y: 171, endPoint x: 282, endPoint y: 171, distance: 94.3
click at [282, 43] on p "When you create an applicant, some characters are forbidden . You should remove…" at bounding box center [166, 33] width 315 height 18
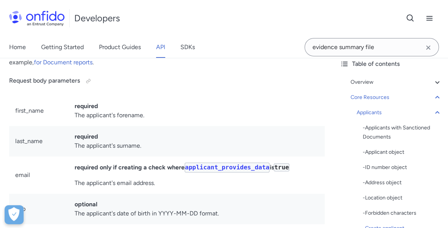
click at [282, 43] on p "When you create an applicant, some characters are forbidden . You should remove…" at bounding box center [166, 33] width 315 height 18
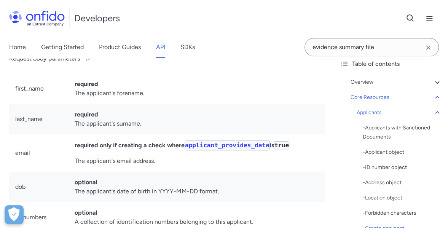
scroll to position [10855, 0]
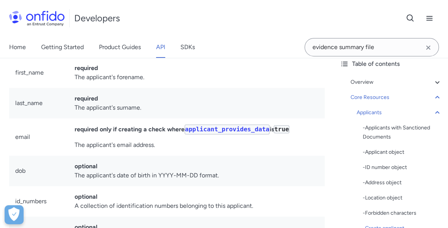
drag, startPoint x: 80, startPoint y: 142, endPoint x: 101, endPoint y: 143, distance: 21.4
drag, startPoint x: 19, startPoint y: 143, endPoint x: 82, endPoint y: 145, distance: 62.8
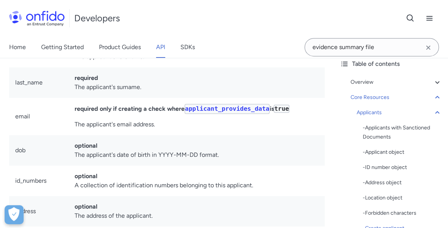
scroll to position [10893, 0]
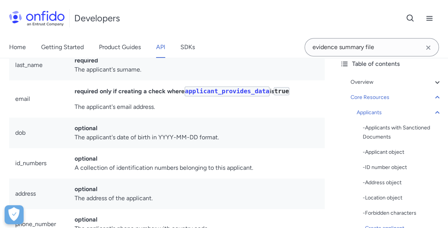
drag, startPoint x: 8, startPoint y: 119, endPoint x: 271, endPoint y: 121, distance: 262.5
drag, startPoint x: 282, startPoint y: 121, endPoint x: 0, endPoint y: 118, distance: 281.9
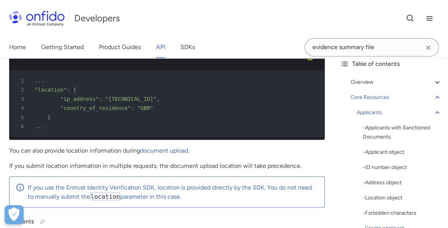
scroll to position [11274, 0]
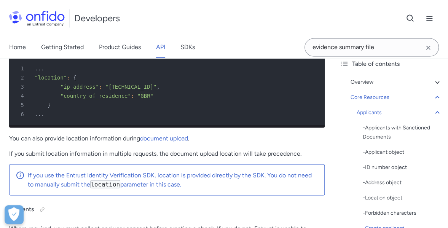
drag, startPoint x: 31, startPoint y: 132, endPoint x: 180, endPoint y: 136, distance: 148.4
drag, startPoint x: 136, startPoint y: 132, endPoint x: 192, endPoint y: 132, distance: 56.3
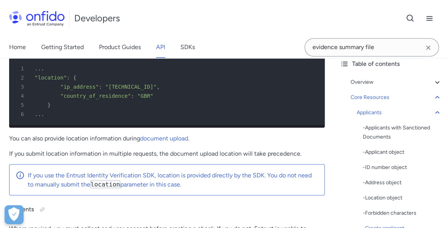
drag, startPoint x: 163, startPoint y: 132, endPoint x: 216, endPoint y: 132, distance: 52.9
drag, startPoint x: 216, startPoint y: 132, endPoint x: 315, endPoint y: 134, distance: 99.3
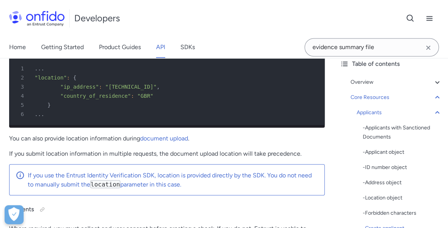
drag, startPoint x: 12, startPoint y: 141, endPoint x: 83, endPoint y: 142, distance: 70.8
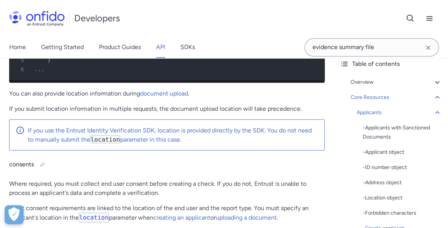
scroll to position [11312, 0]
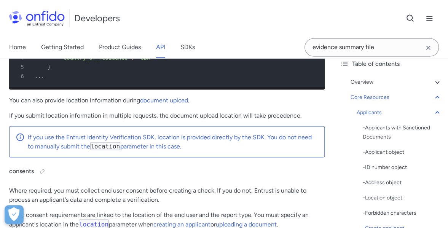
drag, startPoint x: 14, startPoint y: 96, endPoint x: 208, endPoint y: 95, distance: 194.8
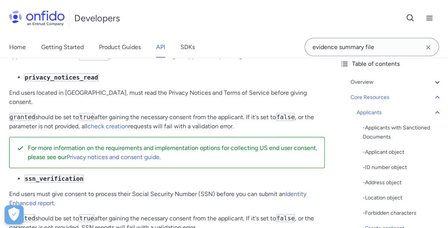
scroll to position [11464, 0]
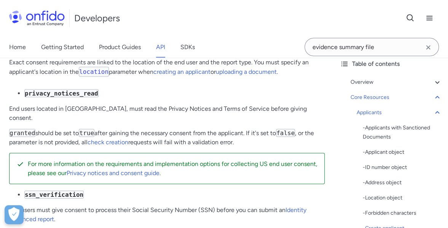
drag, startPoint x: 6, startPoint y: 99, endPoint x: 139, endPoint y: 105, distance: 133.3
drag, startPoint x: 67, startPoint y: 95, endPoint x: 116, endPoint y: 95, distance: 48.3
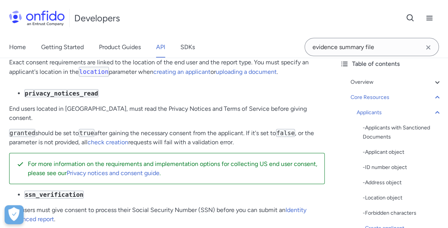
drag, startPoint x: 46, startPoint y: 111, endPoint x: 142, endPoint y: 109, distance: 95.9
drag, startPoint x: 91, startPoint y: 111, endPoint x: 177, endPoint y: 112, distance: 86.0
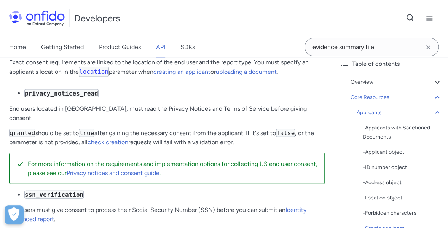
drag, startPoint x: 154, startPoint y: 112, endPoint x: 290, endPoint y: 112, distance: 136.2
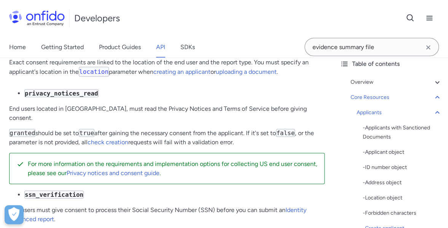
drag, startPoint x: 199, startPoint y: 114, endPoint x: 269, endPoint y: 116, distance: 70.4
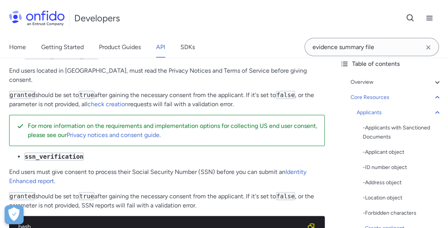
drag, startPoint x: 129, startPoint y: 149, endPoint x: 185, endPoint y: 149, distance: 55.9
click at [182, 14] on p "Where required, you must collect end user consent before creating a check. If y…" at bounding box center [166, 4] width 315 height 18
click at [185, 14] on p "Where required, you must collect end user consent before creating a check. If y…" at bounding box center [166, 4] width 315 height 18
drag, startPoint x: 225, startPoint y: 150, endPoint x: 261, endPoint y: 149, distance: 36.2
click at [257, 14] on p "Where required, you must collect end user consent before creating a check. If y…" at bounding box center [166, 4] width 315 height 18
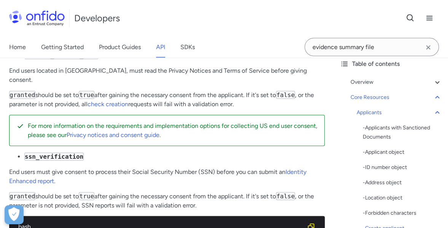
click at [261, 14] on p "Where required, you must collect end user consent before creating a check. If y…" at bounding box center [166, 4] width 315 height 18
drag, startPoint x: 261, startPoint y: 149, endPoint x: 305, endPoint y: 148, distance: 44.1
click at [305, 14] on p "Where required, you must collect end user consent before creating a check. If y…" at bounding box center [166, 4] width 315 height 18
click at [306, 14] on p "Where required, you must collect end user consent before creating a check. If y…" at bounding box center [166, 4] width 315 height 18
drag, startPoint x: 35, startPoint y: 157, endPoint x: 149, endPoint y: 157, distance: 114.5
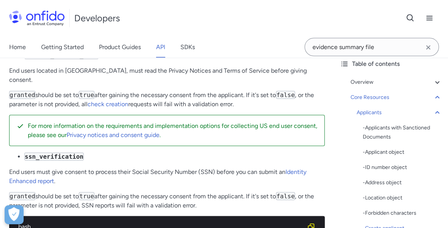
click at [148, 14] on p "Where required, you must collect end user consent before creating a check. If y…" at bounding box center [166, 4] width 315 height 18
click at [149, 14] on p "Where required, you must collect end user consent before creating a check. If y…" at bounding box center [166, 4] width 315 height 18
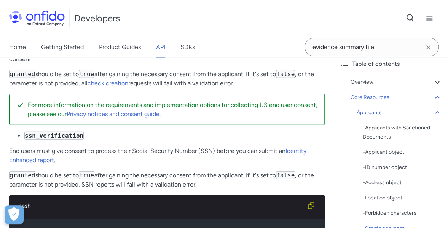
scroll to position [11540, 0]
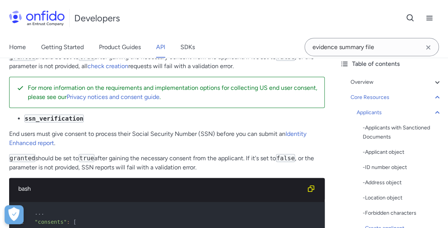
drag, startPoint x: 13, startPoint y: 132, endPoint x: 111, endPoint y: 135, distance: 97.8
drag, startPoint x: 88, startPoint y: 135, endPoint x: 177, endPoint y: 135, distance: 88.6
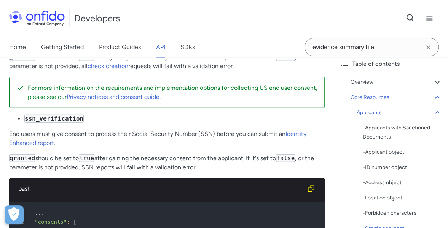
drag, startPoint x: 201, startPoint y: 135, endPoint x: 282, endPoint y: 132, distance: 81.5
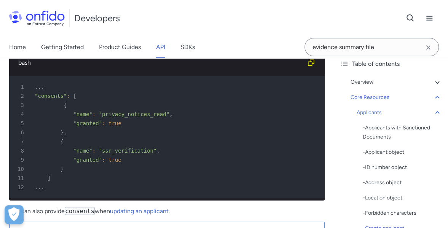
scroll to position [11654, 0]
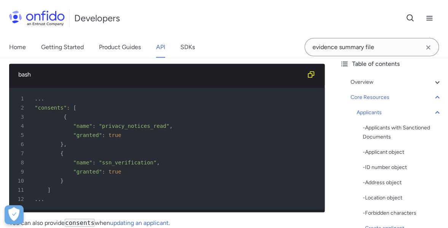
drag, startPoint x: 116, startPoint y: 155, endPoint x: 159, endPoint y: 159, distance: 43.5
click at [145, 33] on p "End users must give consent to process their Social Security Number (SSN) befor…" at bounding box center [166, 24] width 315 height 18
click at [159, 33] on p "End users must give consent to process their Social Security Number (SSN) befor…" at bounding box center [166, 24] width 315 height 18
drag, startPoint x: 3, startPoint y: 157, endPoint x: 76, endPoint y: 161, distance: 72.7
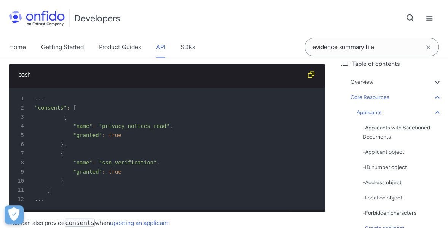
click at [76, 33] on p "End users must give consent to process their Social Security Number (SSN) befor…" at bounding box center [166, 24] width 315 height 18
click at [138, 33] on p "End users must give consent to process their Social Security Number (SSN) befor…" at bounding box center [166, 24] width 315 height 18
drag, startPoint x: 69, startPoint y: 158, endPoint x: 162, endPoint y: 158, distance: 92.8
click at [113, 33] on p "End users must give consent to process their Social Security Number (SSN) befor…" at bounding box center [166, 24] width 315 height 18
click at [162, 33] on p "End users must give consent to process their Social Security Number (SSN) befor…" at bounding box center [166, 24] width 315 height 18
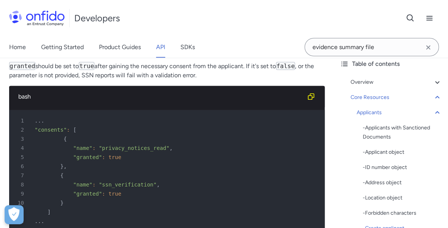
scroll to position [11616, 0]
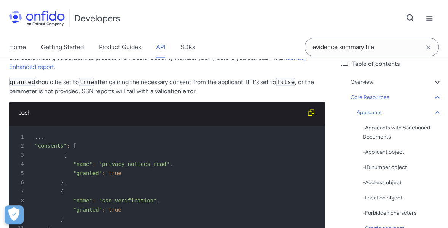
drag, startPoint x: 76, startPoint y: 100, endPoint x: 210, endPoint y: 106, distance: 134.0
